Goal: Information Seeking & Learning: Learn about a topic

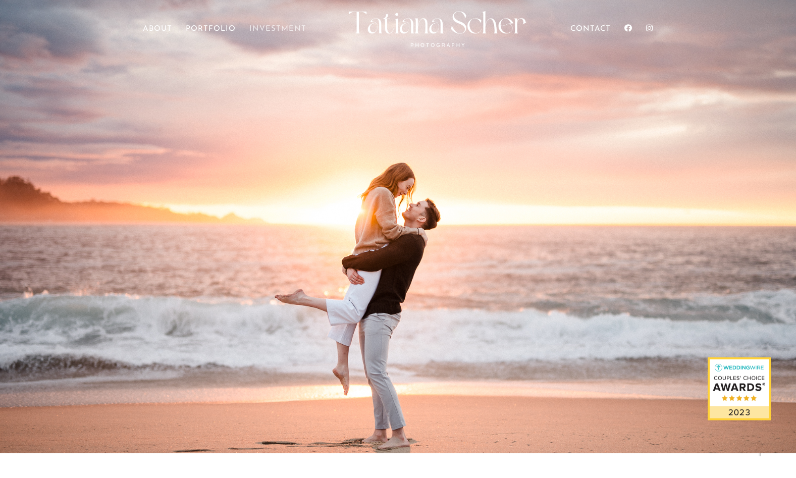
click at [283, 26] on link "Investment" at bounding box center [277, 40] width 57 height 28
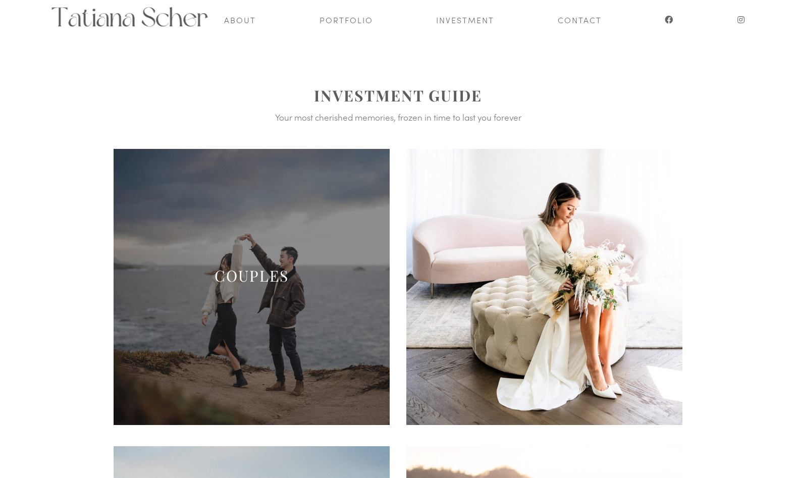
click at [236, 276] on link "COUPLES" at bounding box center [251, 275] width 74 height 20
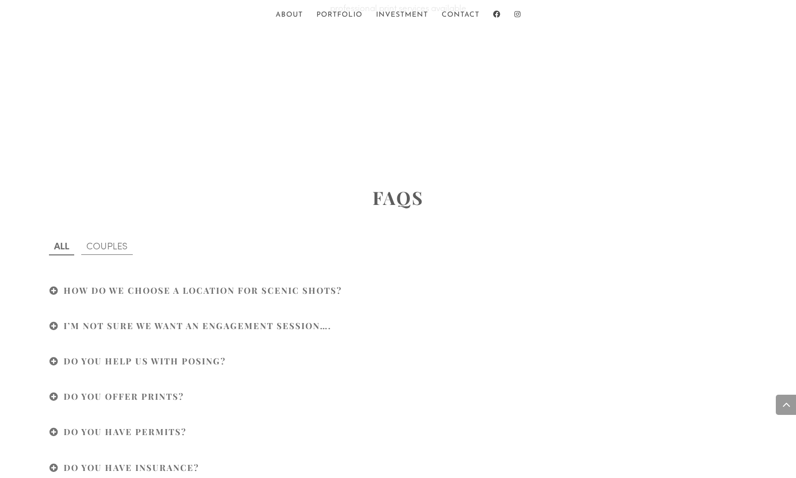
scroll to position [2592, 0]
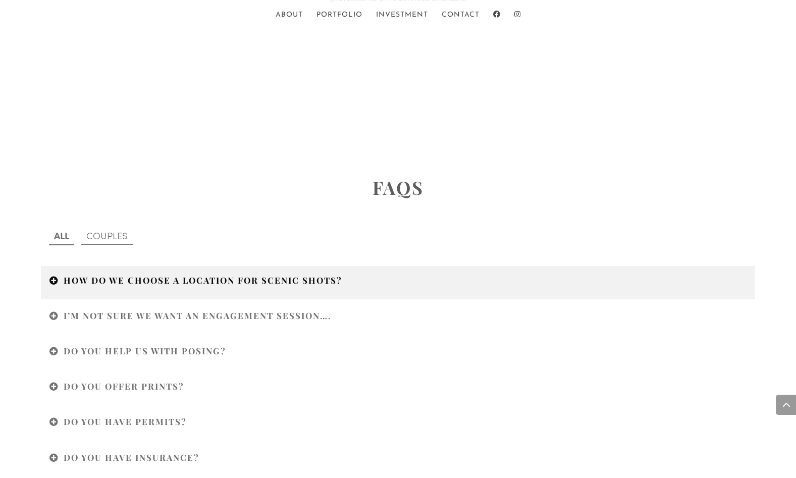
click at [50, 275] on h4 "HOW DO WE CHOOSE A LOCATION FOR SCENIC SHOTS?" at bounding box center [397, 283] width 696 height 16
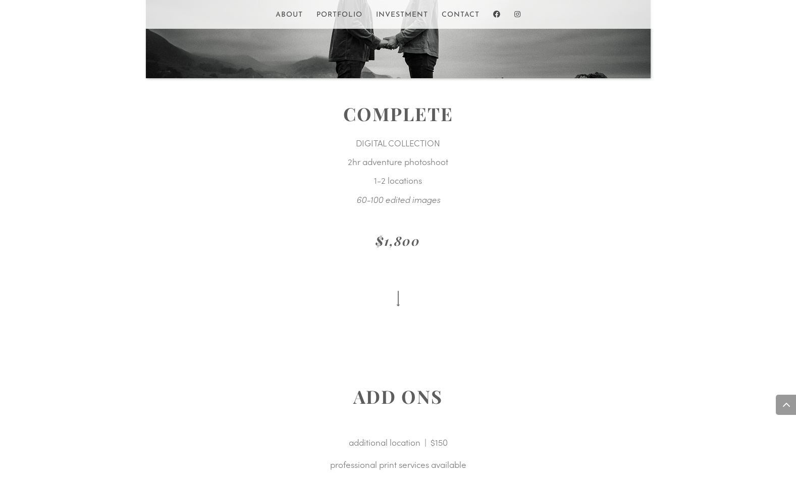
scroll to position [2124, 0]
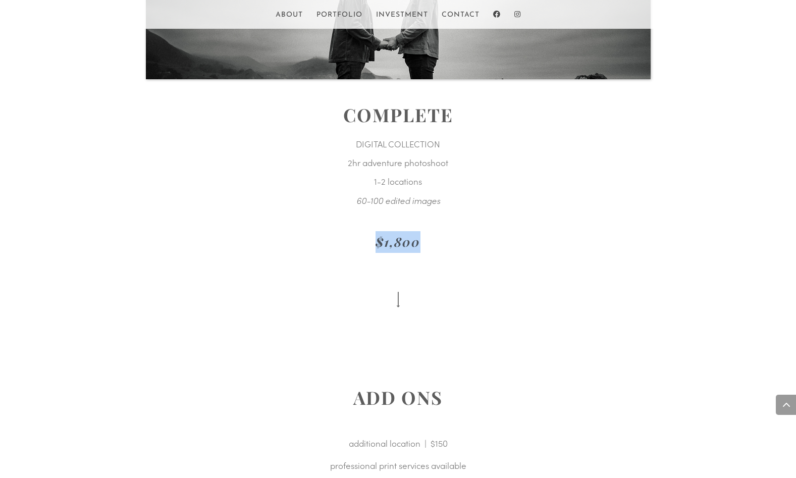
drag, startPoint x: 440, startPoint y: 238, endPoint x: 377, endPoint y: 238, distance: 62.6
click at [377, 238] on h2 "$1,800" at bounding box center [398, 244] width 605 height 27
copy em "$1,800"
